Goal: Information Seeking & Learning: Find specific fact

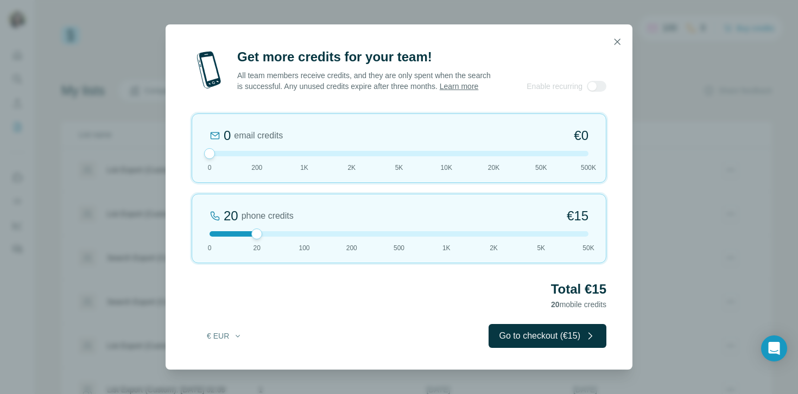
drag, startPoint x: 256, startPoint y: 159, endPoint x: 204, endPoint y: 159, distance: 52.7
click at [204, 159] on div "0 email credits €0 0 200 1K 2K 5K 10K 20K 50K 500K" at bounding box center [399, 148] width 415 height 70
click at [239, 334] on button "€ EUR" at bounding box center [224, 336] width 51 height 20
click at [229, 362] on div "$ USD" at bounding box center [246, 366] width 91 height 11
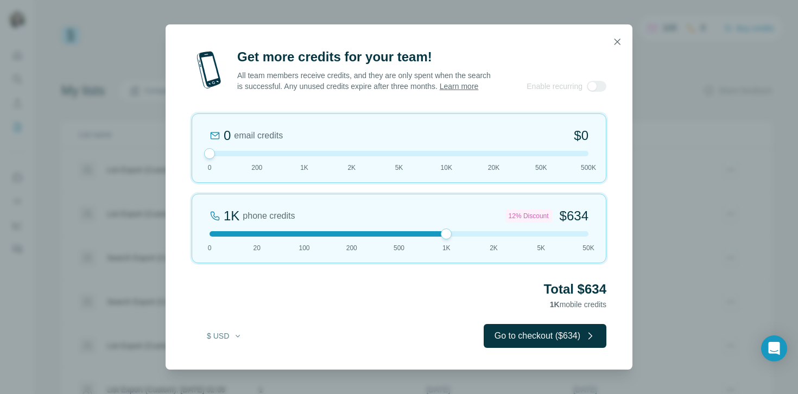
drag, startPoint x: 256, startPoint y: 239, endPoint x: 449, endPoint y: 216, distance: 194.2
click at [449, 216] on div "1K phone credits 12% Discount $634 0 20 100 200 500 1K 2K 5K 50K" at bounding box center [399, 229] width 415 height 70
click at [618, 39] on icon "button" at bounding box center [618, 42] width 6 height 6
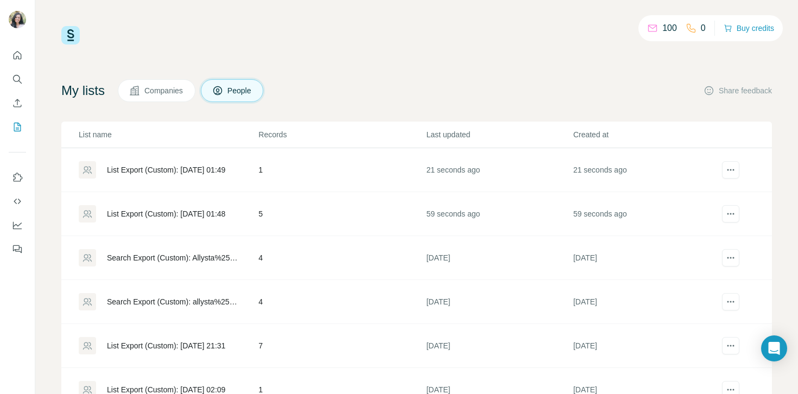
click at [206, 207] on div "List Export (Custom): 19/08/2025 01:48" at bounding box center [168, 213] width 179 height 17
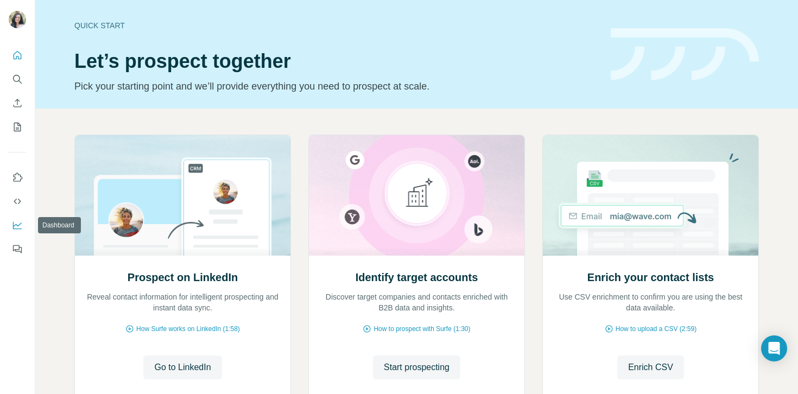
click at [15, 221] on icon "Dashboard" at bounding box center [17, 225] width 11 height 11
click at [193, 370] on span "Go to LinkedIn" at bounding box center [182, 367] width 56 height 13
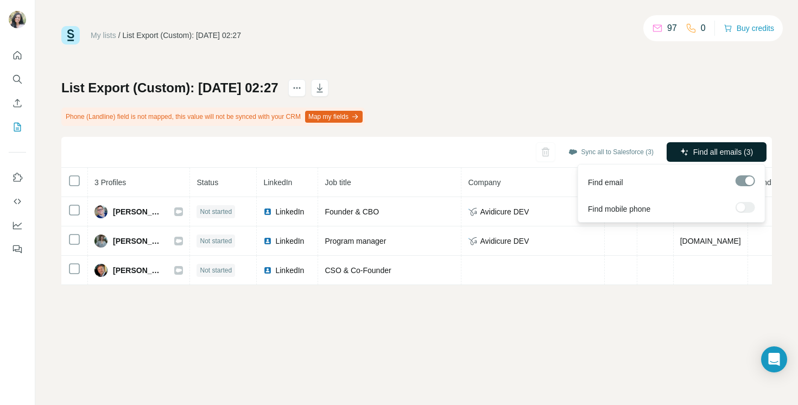
click at [718, 154] on span "Find all emails (3)" at bounding box center [723, 152] width 60 height 11
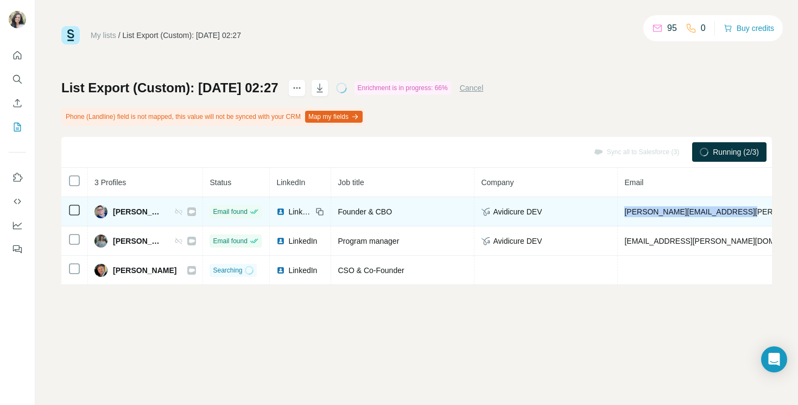
drag, startPoint x: 741, startPoint y: 213, endPoint x: 624, endPoint y: 212, distance: 116.7
click at [624, 212] on td "govert.schouten@avidicure.com" at bounding box center [752, 211] width 268 height 29
copy span "govert.schouten@avidicure.com"
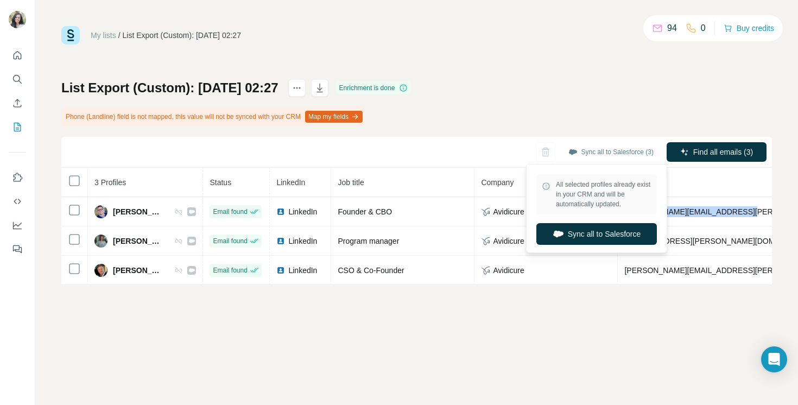
copy span "govert.schouten@avidicure.com"
click at [576, 240] on button "Sync all to Salesforce" at bounding box center [596, 234] width 121 height 22
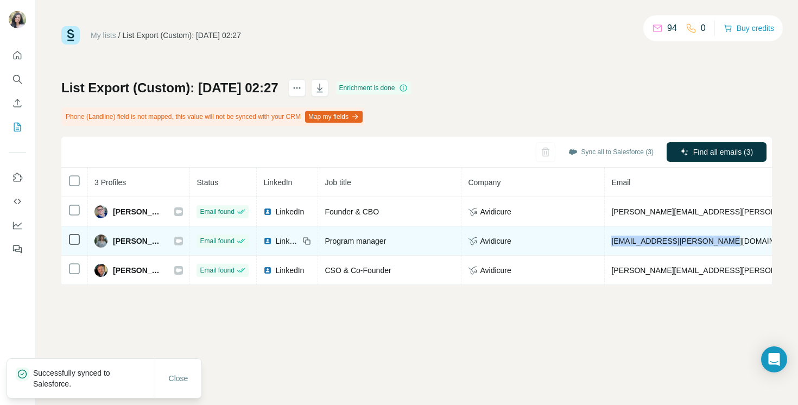
drag, startPoint x: 610, startPoint y: 242, endPoint x: 721, endPoint y: 242, distance: 110.8
click at [721, 242] on td "manon.freriks@avidicure.com" at bounding box center [739, 240] width 268 height 29
copy span "manon.freriks@avidicure.com"
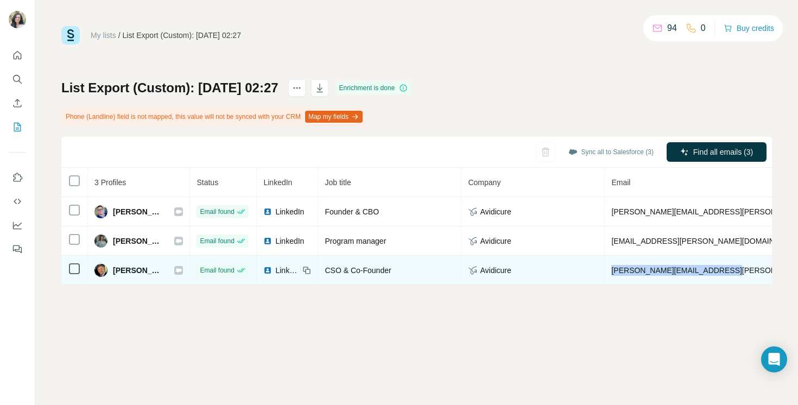
drag, startPoint x: 715, startPoint y: 269, endPoint x: 607, endPoint y: 268, distance: 108.6
click at [607, 268] on td "robert.friesen@avidicure.com" at bounding box center [739, 270] width 268 height 29
copy span "robert.friesen@avidicure.com"
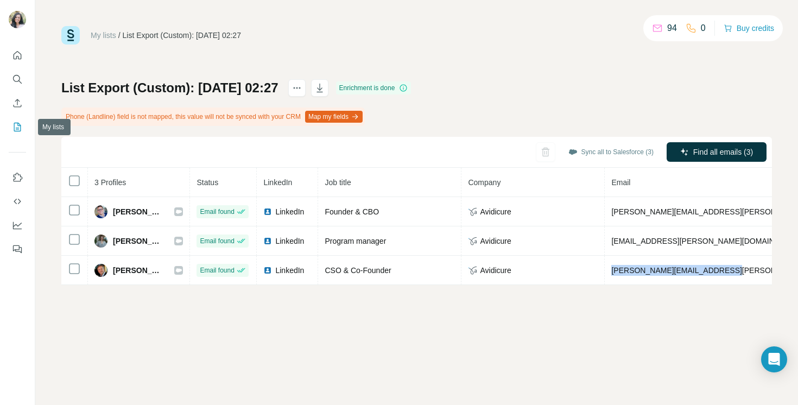
click at [18, 130] on icon "My lists" at bounding box center [17, 127] width 11 height 11
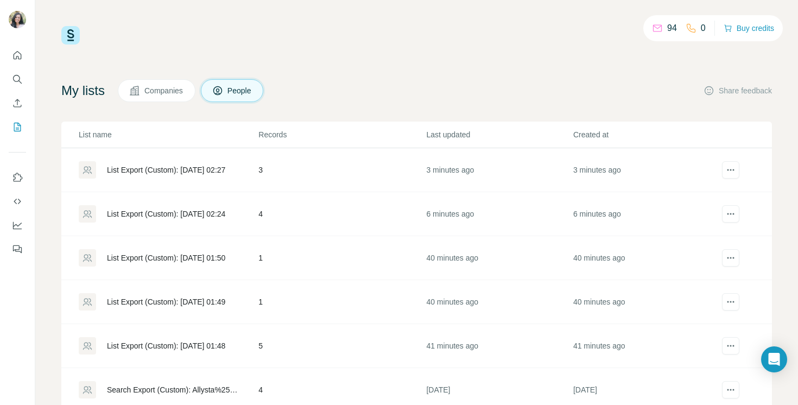
click at [288, 225] on td "4" at bounding box center [342, 214] width 168 height 44
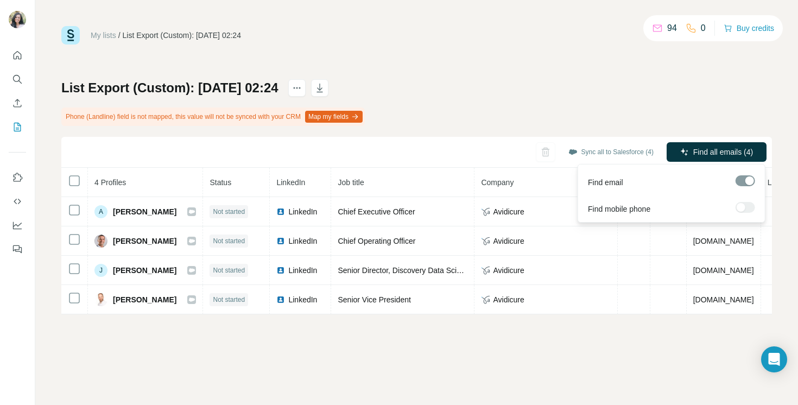
click at [734, 153] on span "Find all emails (4)" at bounding box center [723, 152] width 60 height 11
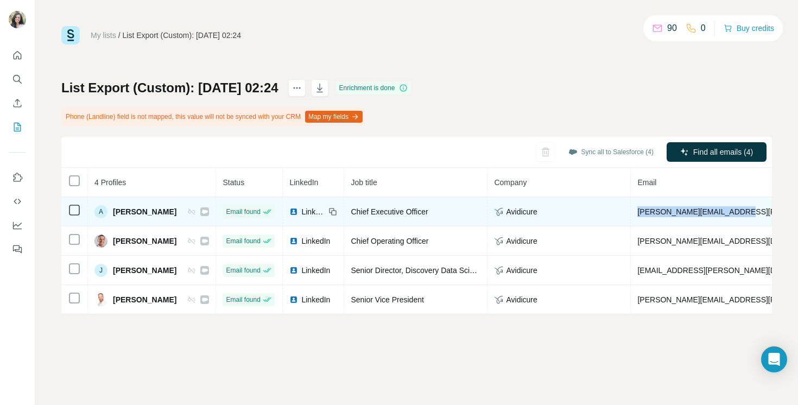
drag, startPoint x: 728, startPoint y: 211, endPoint x: 621, endPoint y: 210, distance: 107.0
click at [621, 210] on tr "A Arthur Lahr Email found LinkedIn Chief Executive Officer Avidicure arthur.lah…" at bounding box center [615, 211] width 1108 height 29
copy tr "arthur.lahr@avidicure.com"
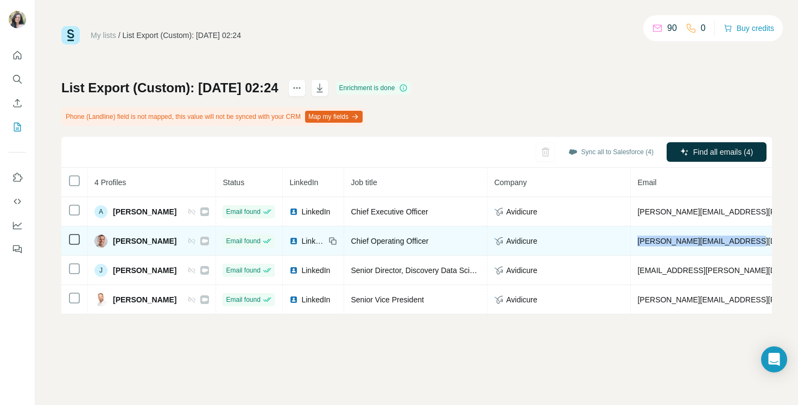
drag, startPoint x: 749, startPoint y: 241, endPoint x: 624, endPoint y: 241, distance: 124.9
click at [624, 241] on tr "Dirk De Naeyer Email found LinkedIn Chief Operating Officer Avidicure dirk.dena…" at bounding box center [615, 240] width 1108 height 29
copy tr "dirk.denaeyer@avidicure.com"
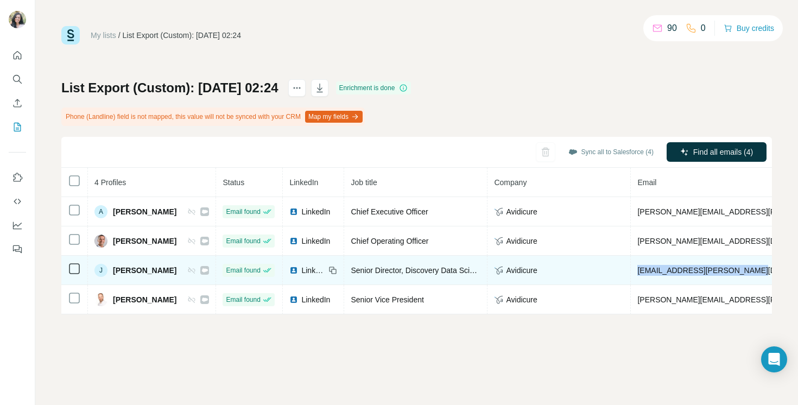
drag, startPoint x: 740, startPoint y: 270, endPoint x: 619, endPoint y: 272, distance: 121.1
click at [619, 272] on tr "J Jarek Juraszek Email found LinkedIn Senior Director, Discovery Data Science A…" at bounding box center [615, 270] width 1108 height 29
copy tr "jarek.juraszek@avidicure.com"
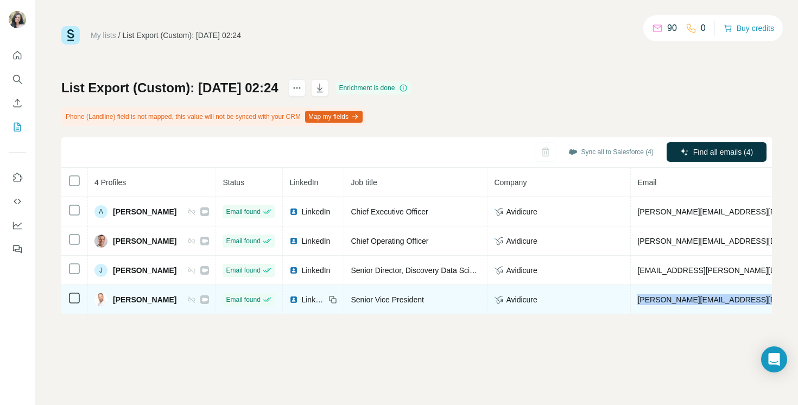
drag, startPoint x: 756, startPoint y: 301, endPoint x: 624, endPoint y: 302, distance: 132.0
click at [631, 302] on td "oliver.nussbaumer@avidicure.com" at bounding box center [765, 299] width 268 height 29
copy span "oliver.nussbaumer@avidicure.com"
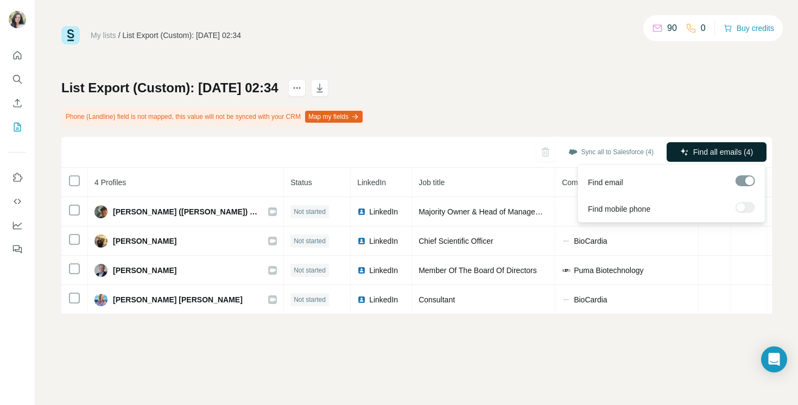
click at [687, 147] on button "Find all emails (4)" at bounding box center [717, 152] width 100 height 20
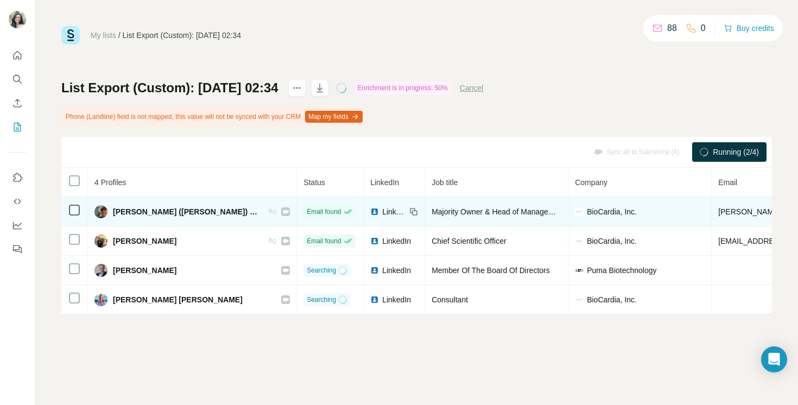
copy span "andy@biocardia.com"
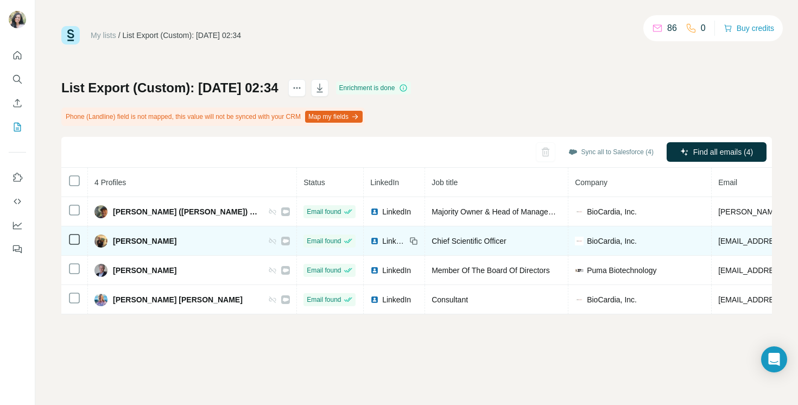
click at [718, 241] on span "imcniece@biocardia.com" at bounding box center [782, 241] width 129 height 9
copy span "imcniece@biocardia.com"
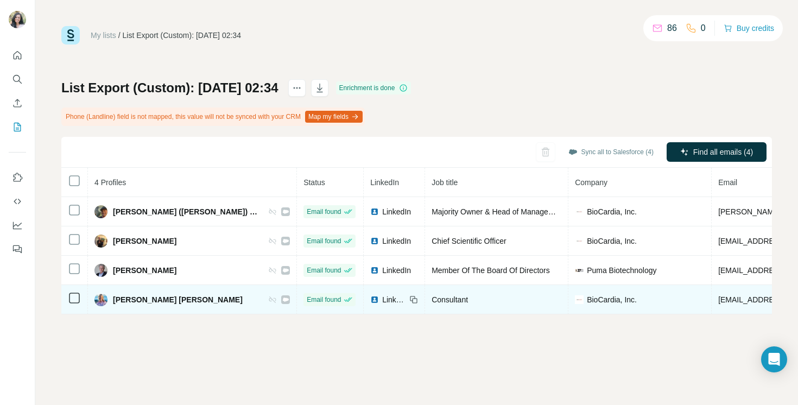
click at [718, 300] on span "mpeto@biocardia.com" at bounding box center [782, 299] width 129 height 9
copy span "mpeto@biocardia.com"
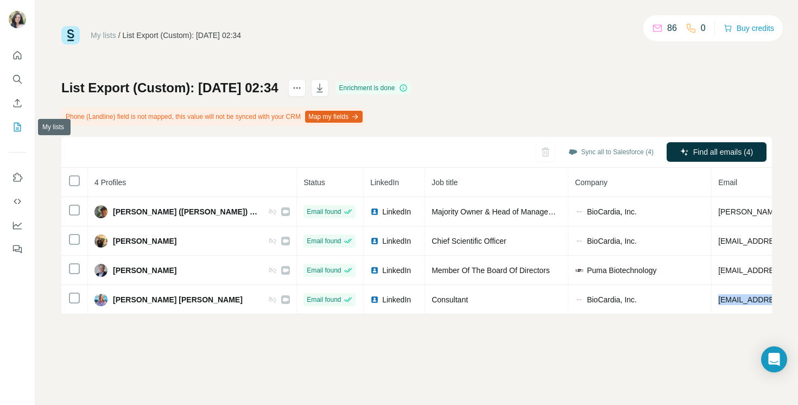
click at [16, 130] on icon "My lists" at bounding box center [17, 127] width 11 height 11
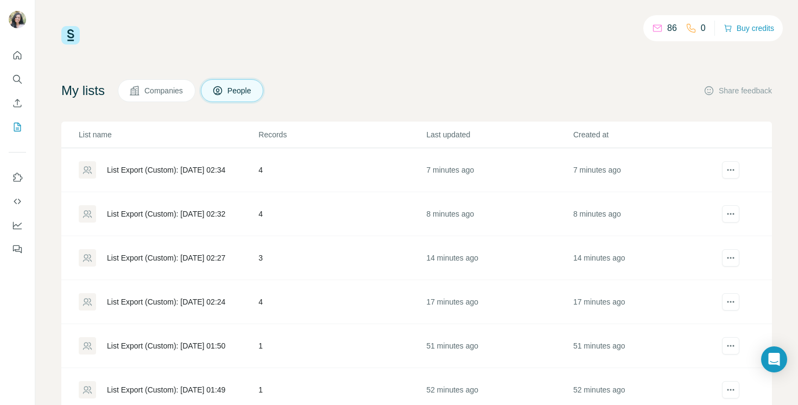
click at [241, 213] on div "List Export (Custom): 19/08/2025 02:32" at bounding box center [168, 213] width 179 height 17
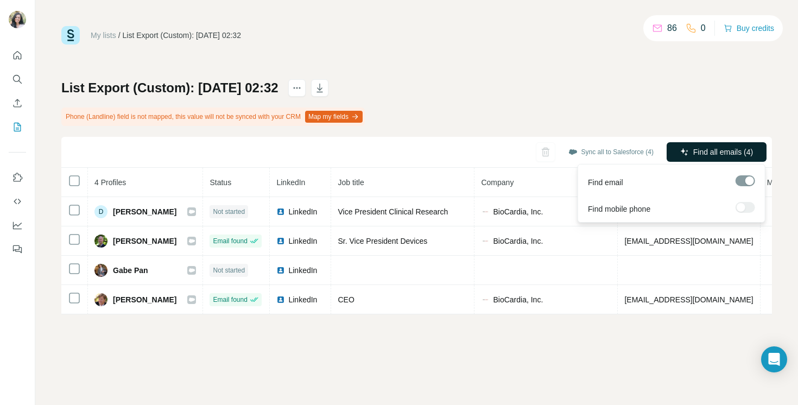
click at [711, 154] on span "Find all emails (4)" at bounding box center [723, 152] width 60 height 11
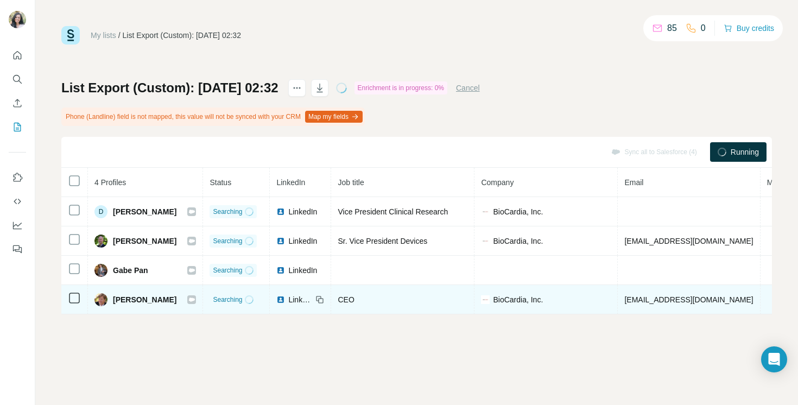
click at [657, 301] on span "paltman@biocardia.com" at bounding box center [688, 299] width 129 height 9
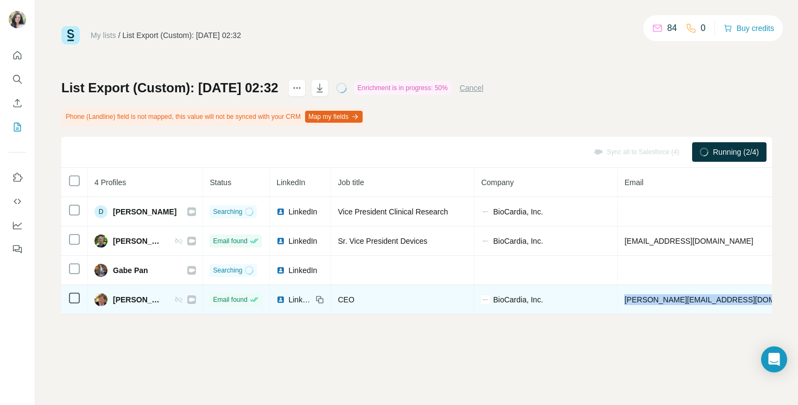
copy span "paltman@biocardia.com"
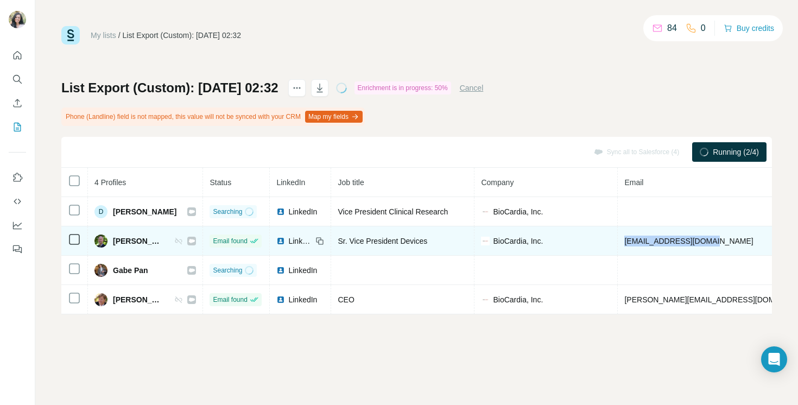
drag, startPoint x: 719, startPoint y: 242, endPoint x: 643, endPoint y: 241, distance: 76.6
click at [643, 241] on td "egillis@biocardia.com" at bounding box center [720, 240] width 205 height 29
copy span "egillis@biocardia.com"
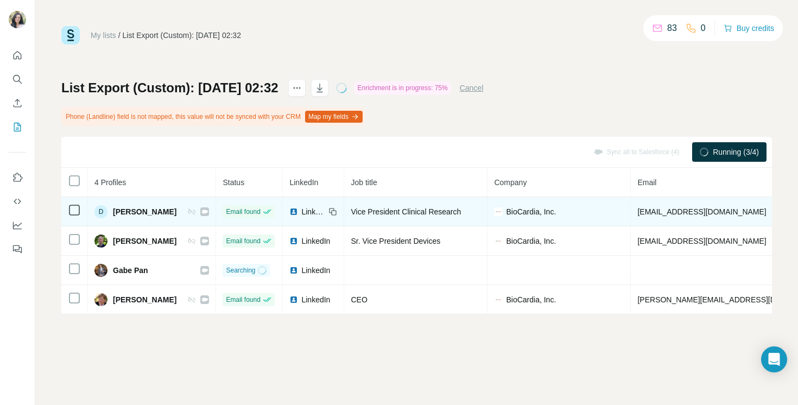
click at [685, 212] on span "debbyhh@biocardia.com" at bounding box center [701, 211] width 129 height 9
copy span "debbyhh@biocardia.com"
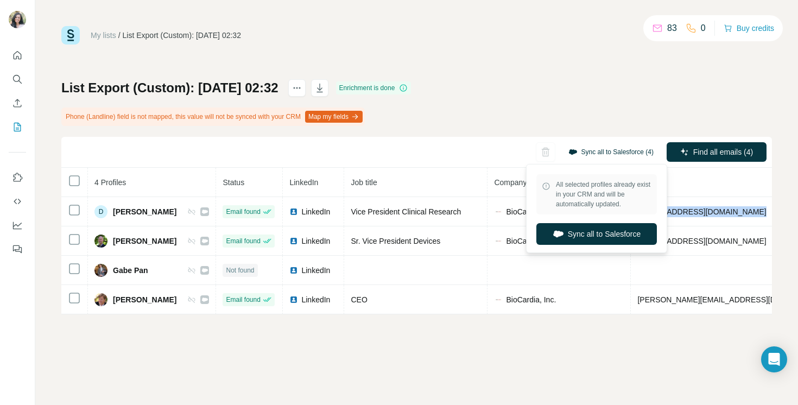
click at [623, 147] on button "Sync all to Salesforce (4)" at bounding box center [611, 152] width 100 height 16
click at [610, 232] on button "Sync all to Salesforce" at bounding box center [596, 234] width 121 height 22
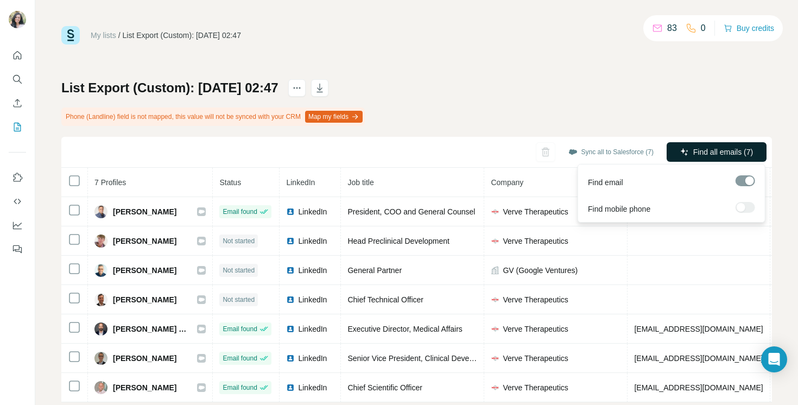
click at [701, 152] on span "Find all emails (7)" at bounding box center [723, 152] width 60 height 11
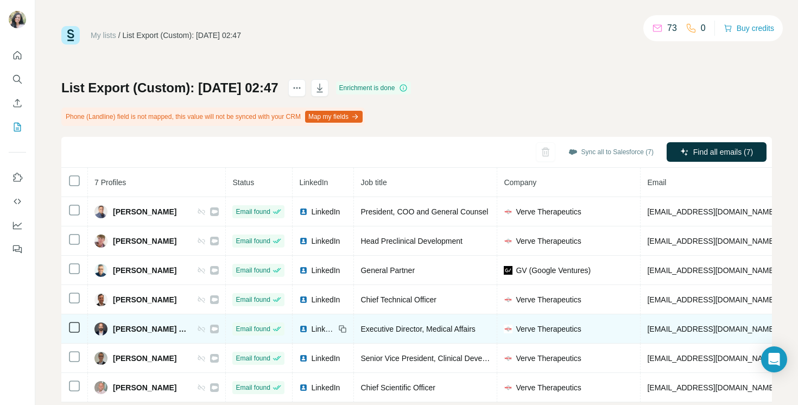
scroll to position [23, 0]
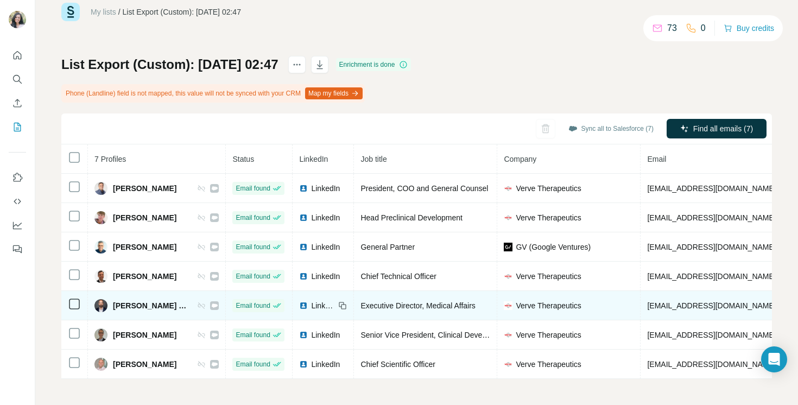
click at [647, 305] on span "[EMAIL_ADDRESS][DOMAIN_NAME]" at bounding box center [711, 305] width 129 height 9
click at [647, 305] on span "pflight@vervetx.com" at bounding box center [711, 305] width 129 height 9
copy span "pflight@vervetx.com"
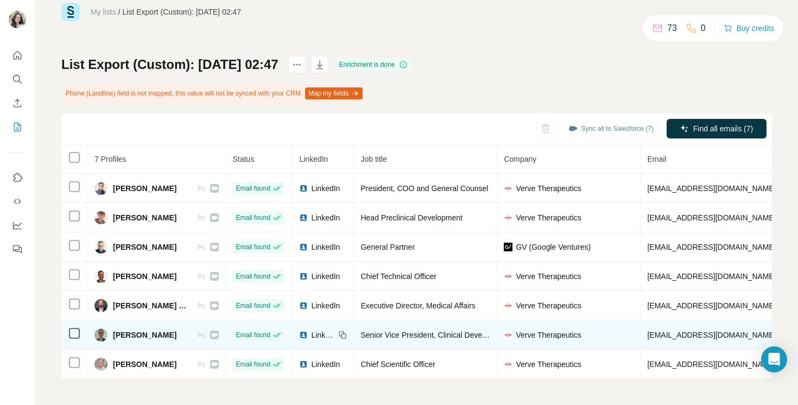
click at [655, 334] on span "svafai@vervetx.com" at bounding box center [711, 335] width 129 height 9
copy span "svafai@vervetx.com"
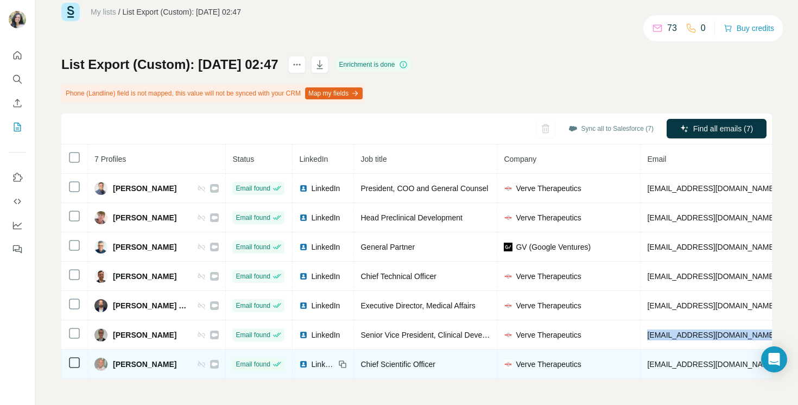
click at [647, 365] on span "tlister@vervetx.com" at bounding box center [711, 364] width 129 height 9
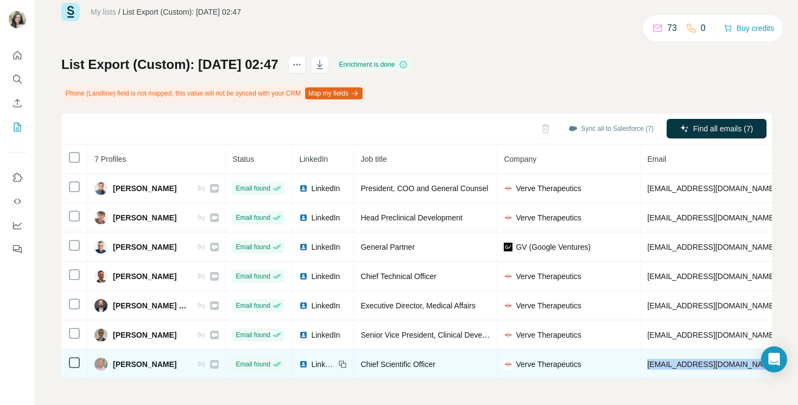
copy span "tlister@vervetx.com"
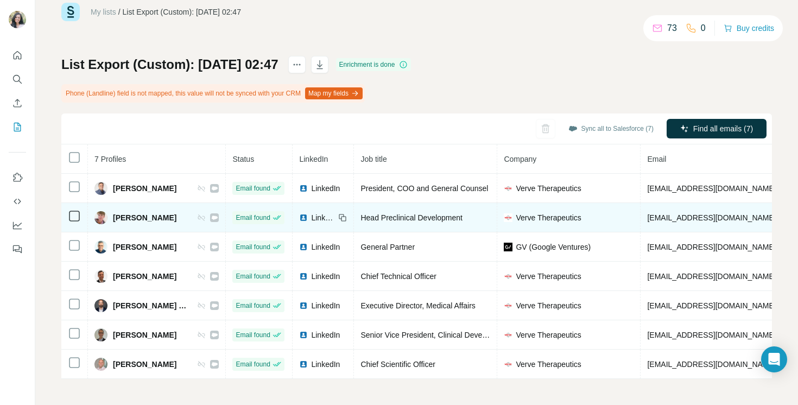
click at [647, 219] on span "erohde@vervetx.com" at bounding box center [711, 217] width 129 height 9
copy span "erohde@vervetx.com"
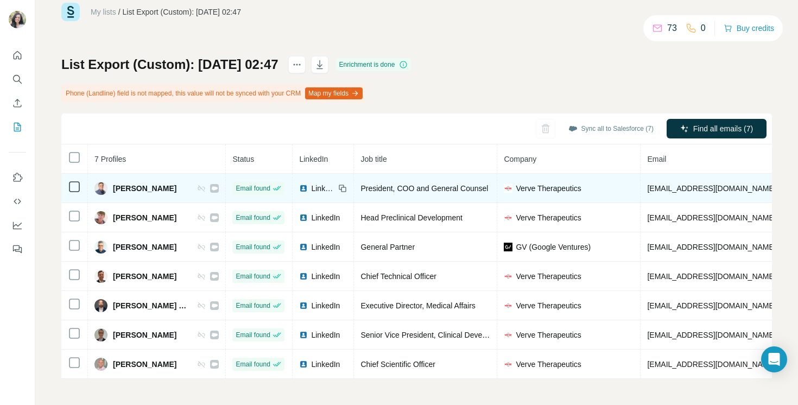
click at [647, 187] on span "aashe@vervetx.com" at bounding box center [711, 188] width 129 height 9
copy span "aashe@vervetx.com"
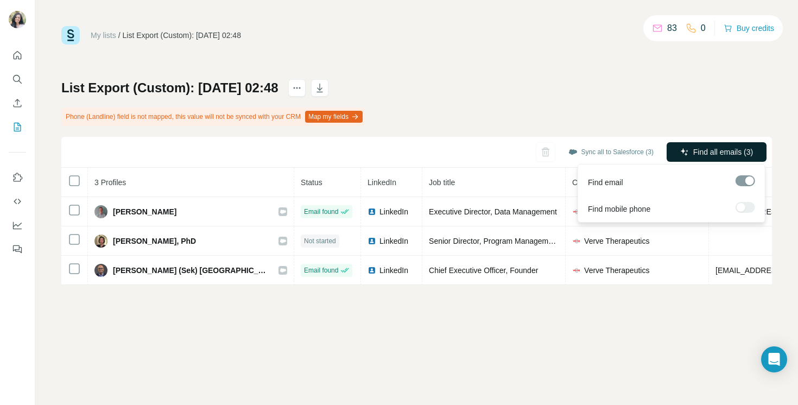
click at [689, 148] on button "Find all emails (3)" at bounding box center [717, 152] width 100 height 20
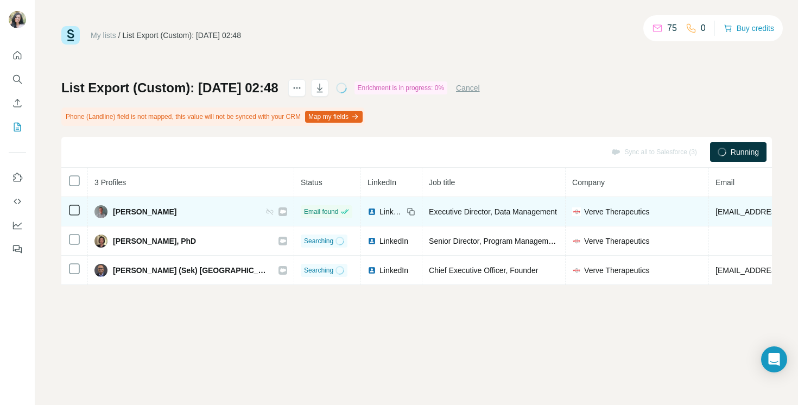
click at [709, 206] on td "[EMAIL_ADDRESS][DOMAIN_NAME]" at bounding box center [780, 211] width 142 height 29
click at [716, 211] on span "[EMAIL_ADDRESS][DOMAIN_NAME]" at bounding box center [780, 211] width 129 height 9
copy span "[EMAIL_ADDRESS][DOMAIN_NAME]"
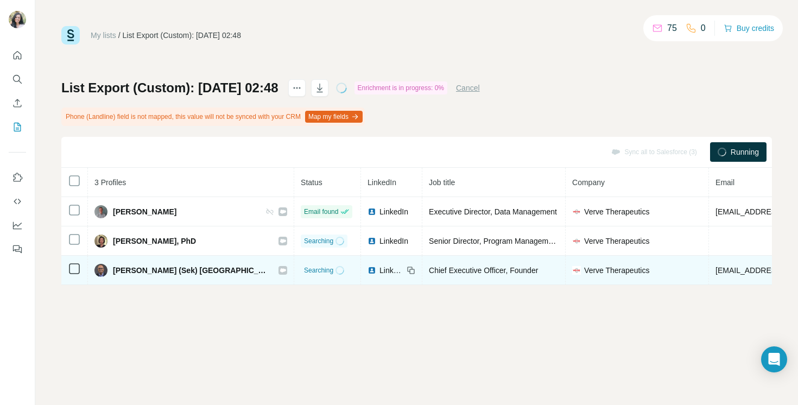
click at [716, 268] on span "[EMAIL_ADDRESS][DOMAIN_NAME]" at bounding box center [780, 270] width 129 height 9
copy span "[EMAIL_ADDRESS][DOMAIN_NAME]"
